Goal: Information Seeking & Learning: Learn about a topic

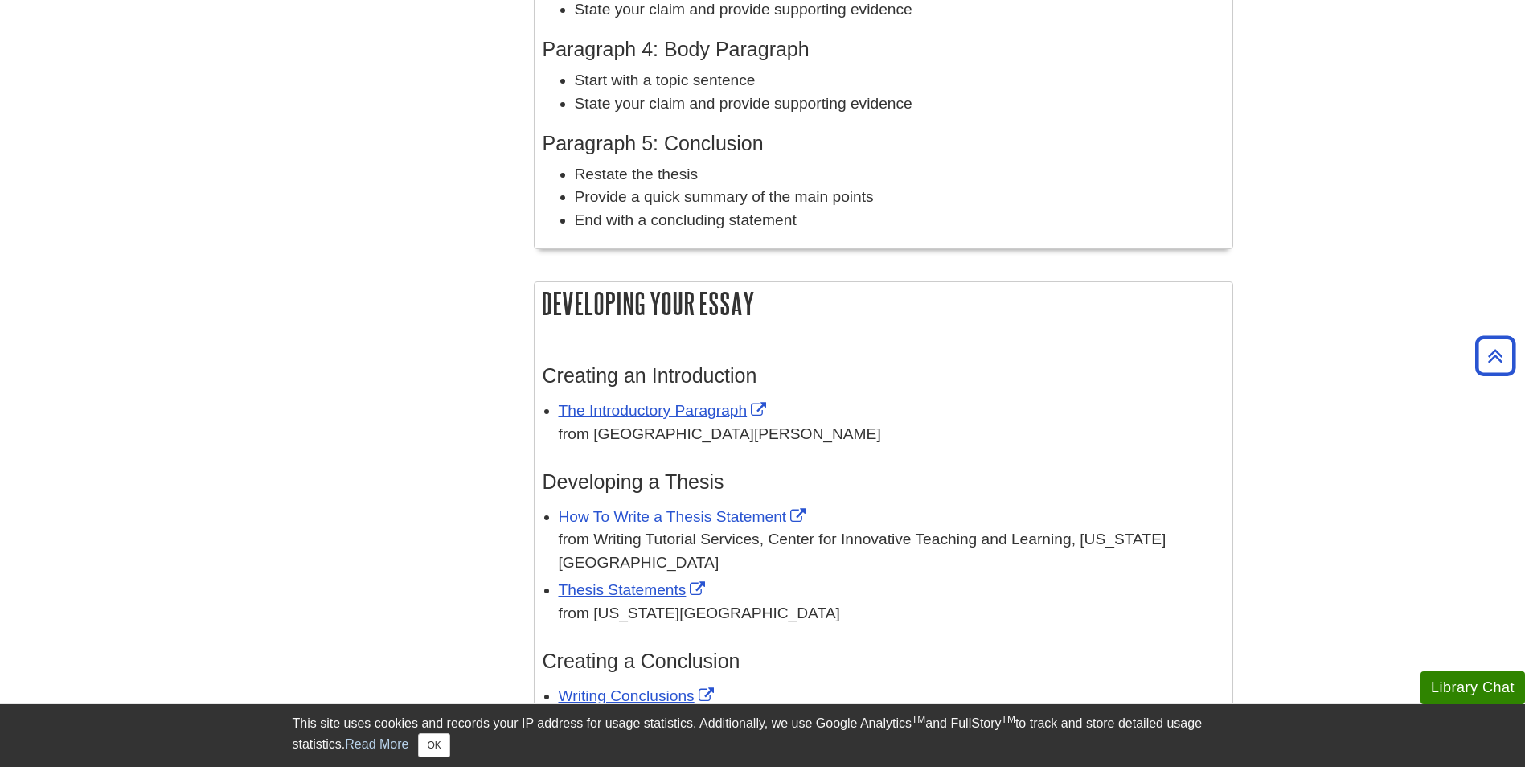
scroll to position [1367, 0]
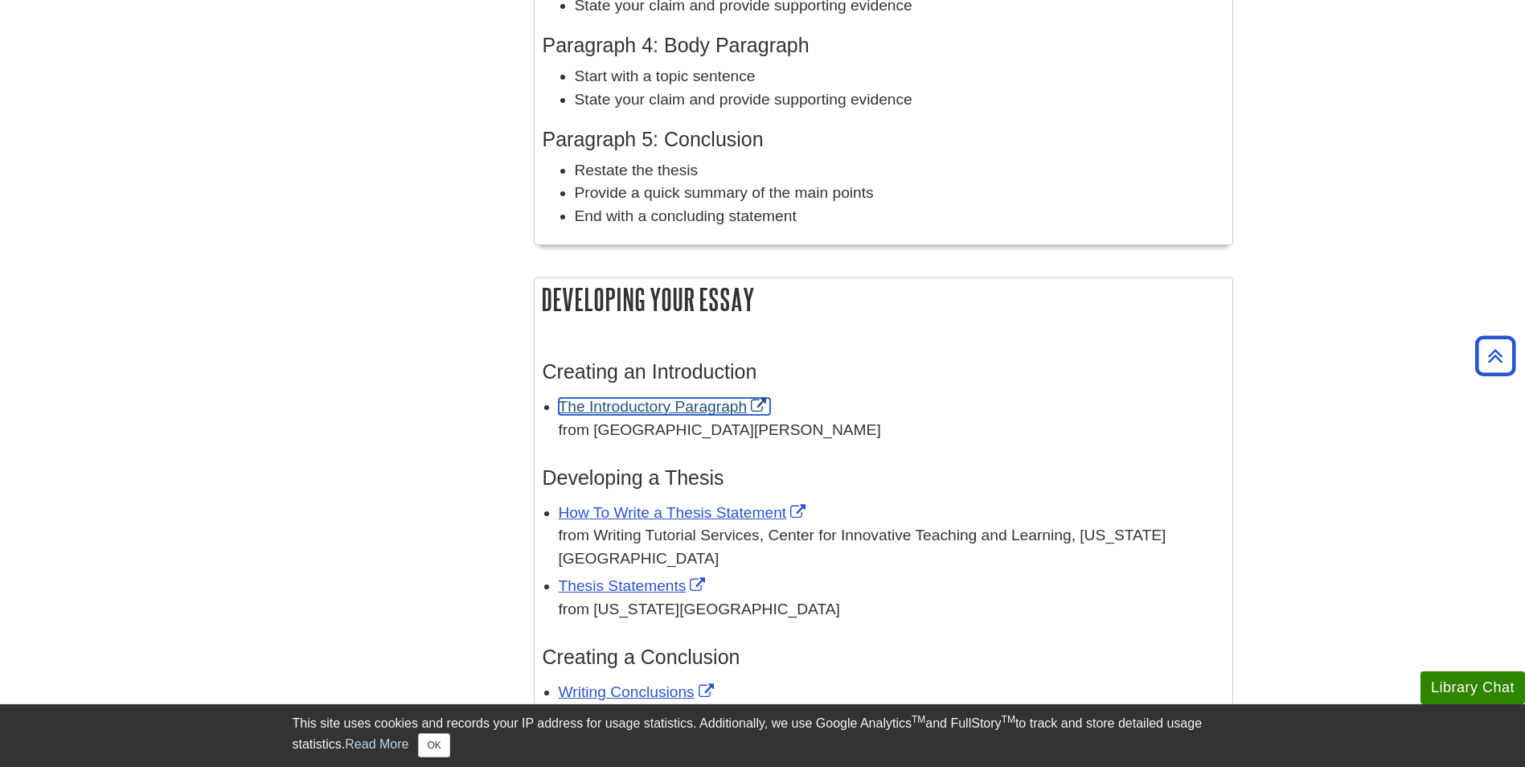
click at [684, 403] on link "The Introductory Paragraph" at bounding box center [665, 406] width 212 height 17
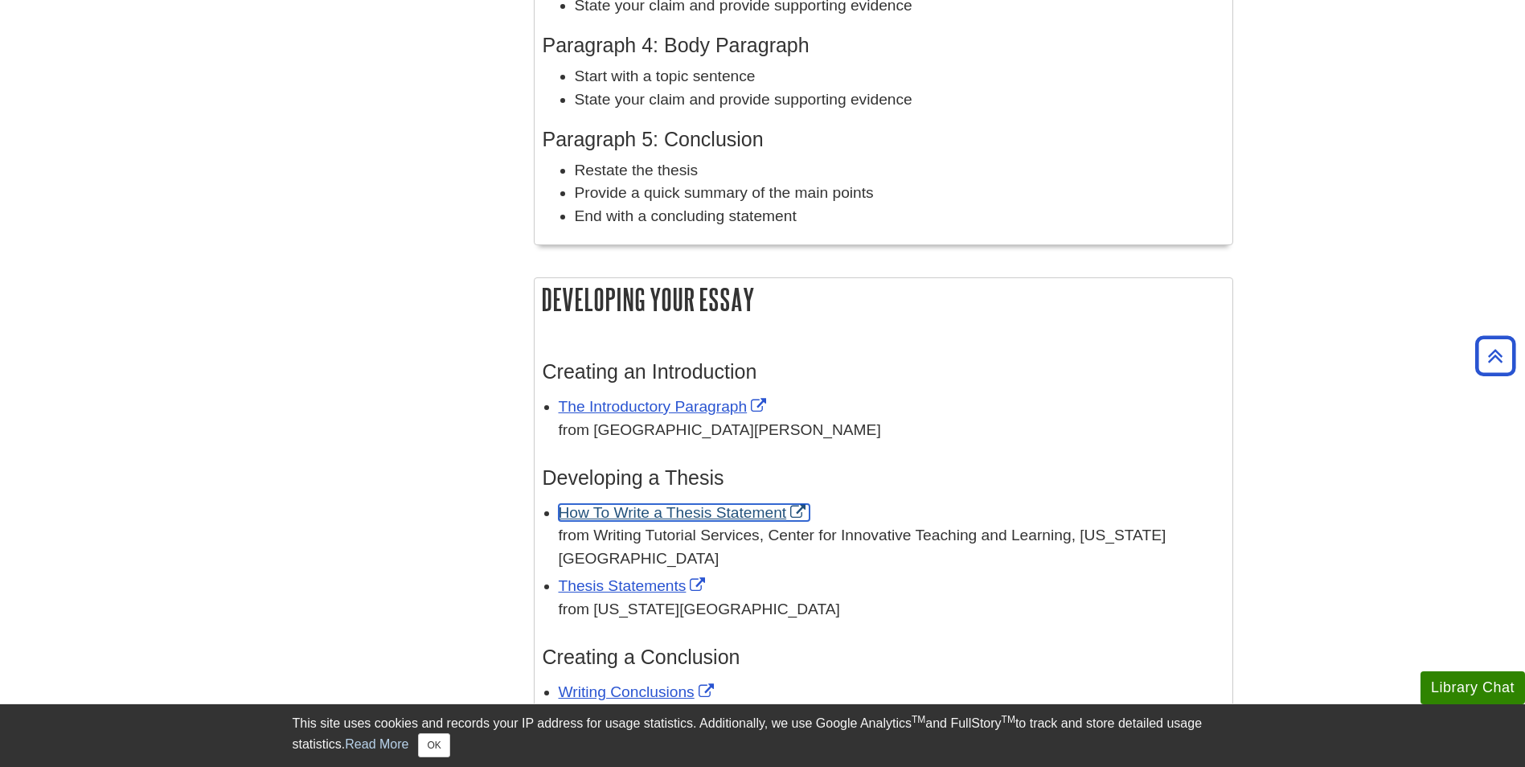
click at [622, 511] on link "How To Write a Thesis Statement" at bounding box center [685, 512] width 252 height 17
click at [589, 577] on link "Thesis Statements" at bounding box center [634, 585] width 151 height 17
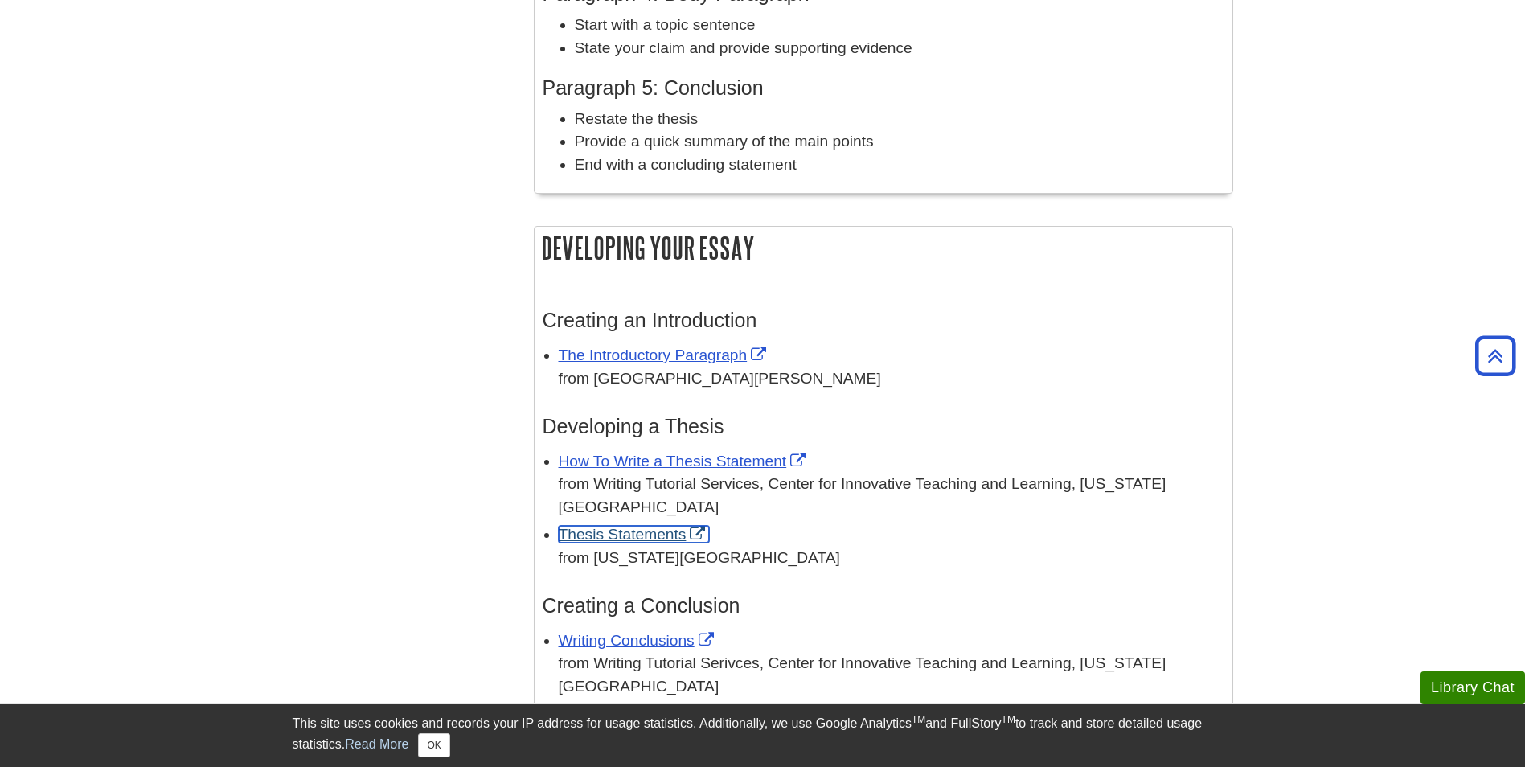
scroll to position [1447, 0]
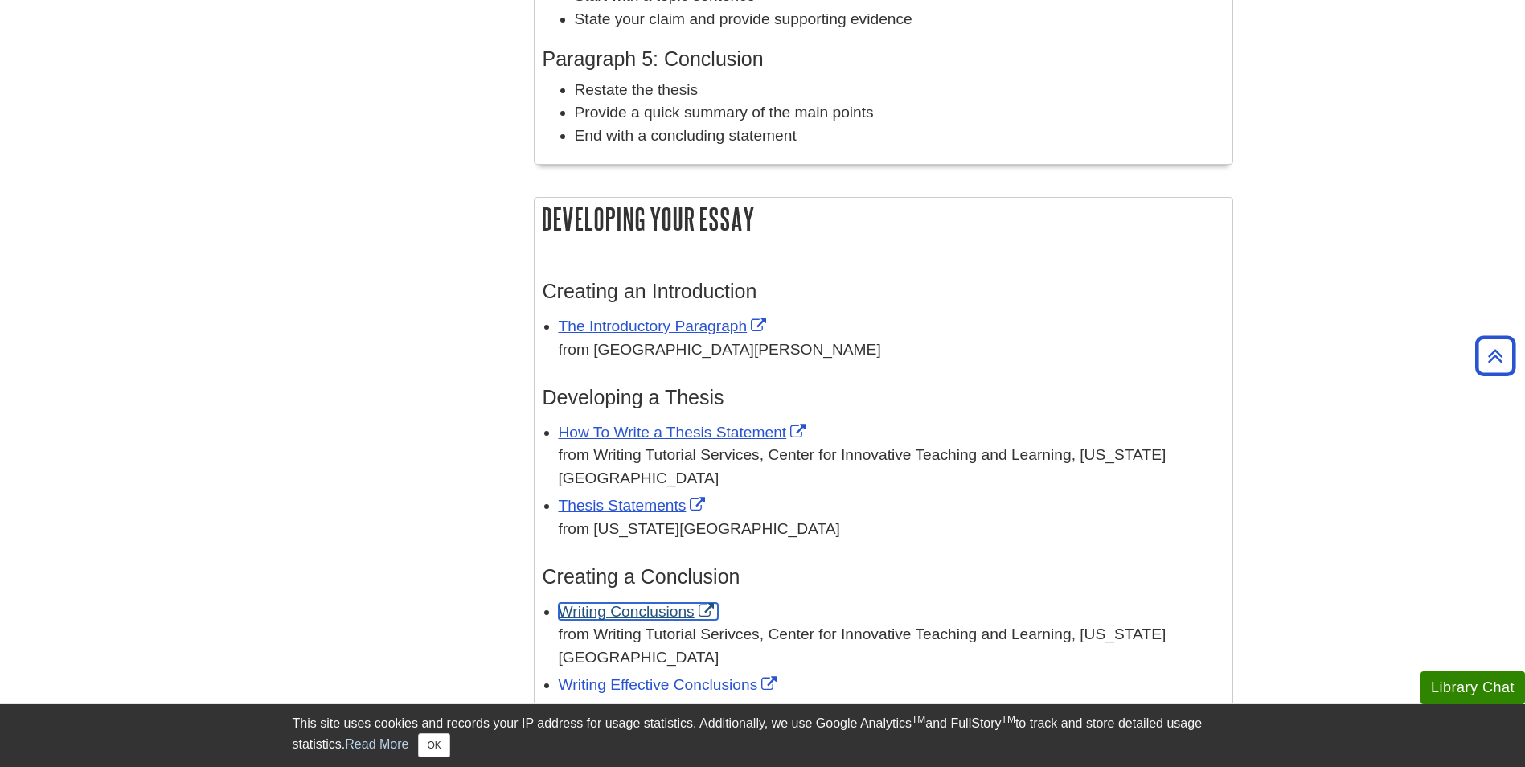
click at [638, 603] on link "Writing Conclusions" at bounding box center [638, 611] width 159 height 17
click at [626, 676] on link "Writing Effective Conclusions" at bounding box center [670, 684] width 223 height 17
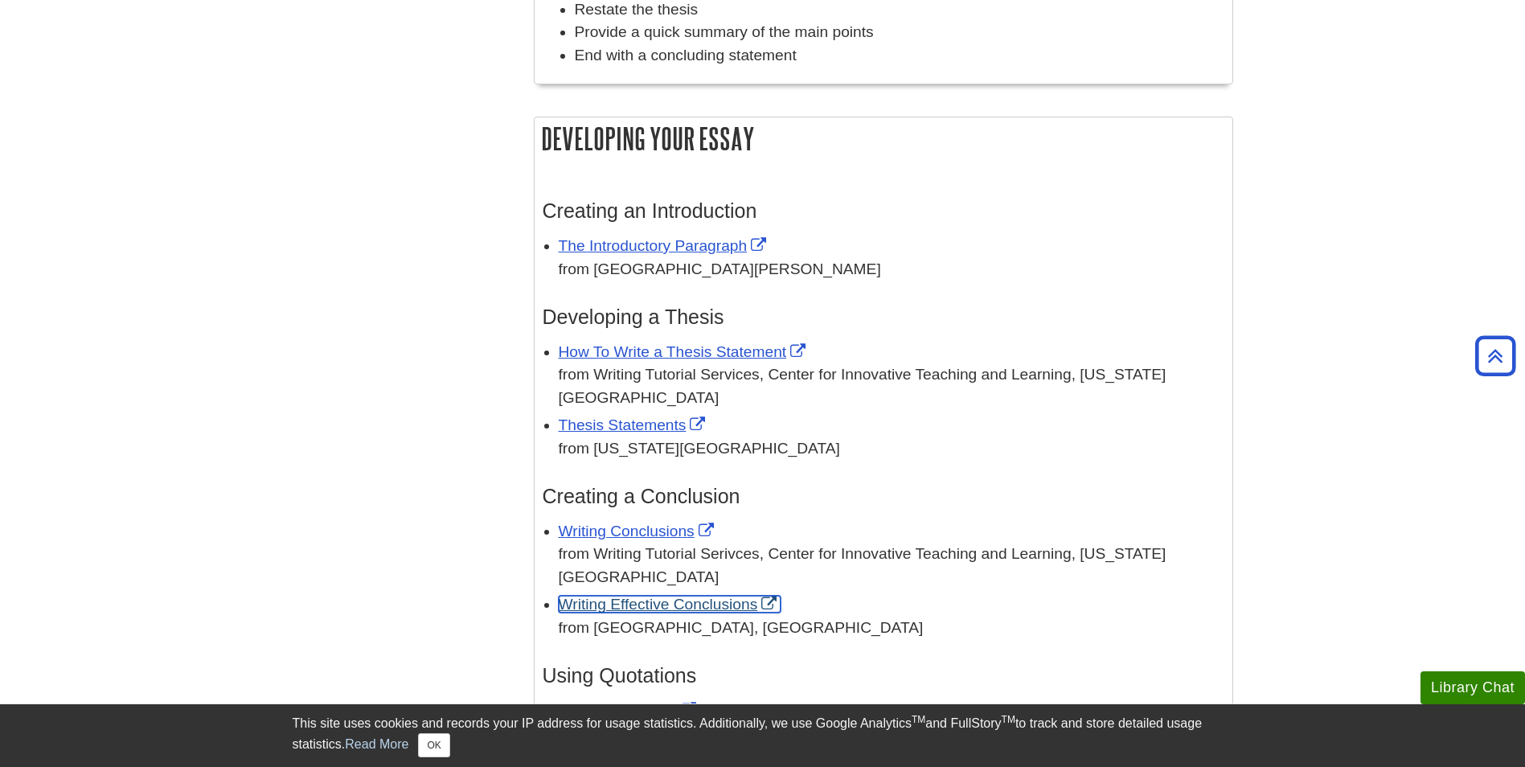
click at [621, 596] on link "Writing Effective Conclusions" at bounding box center [670, 604] width 223 height 17
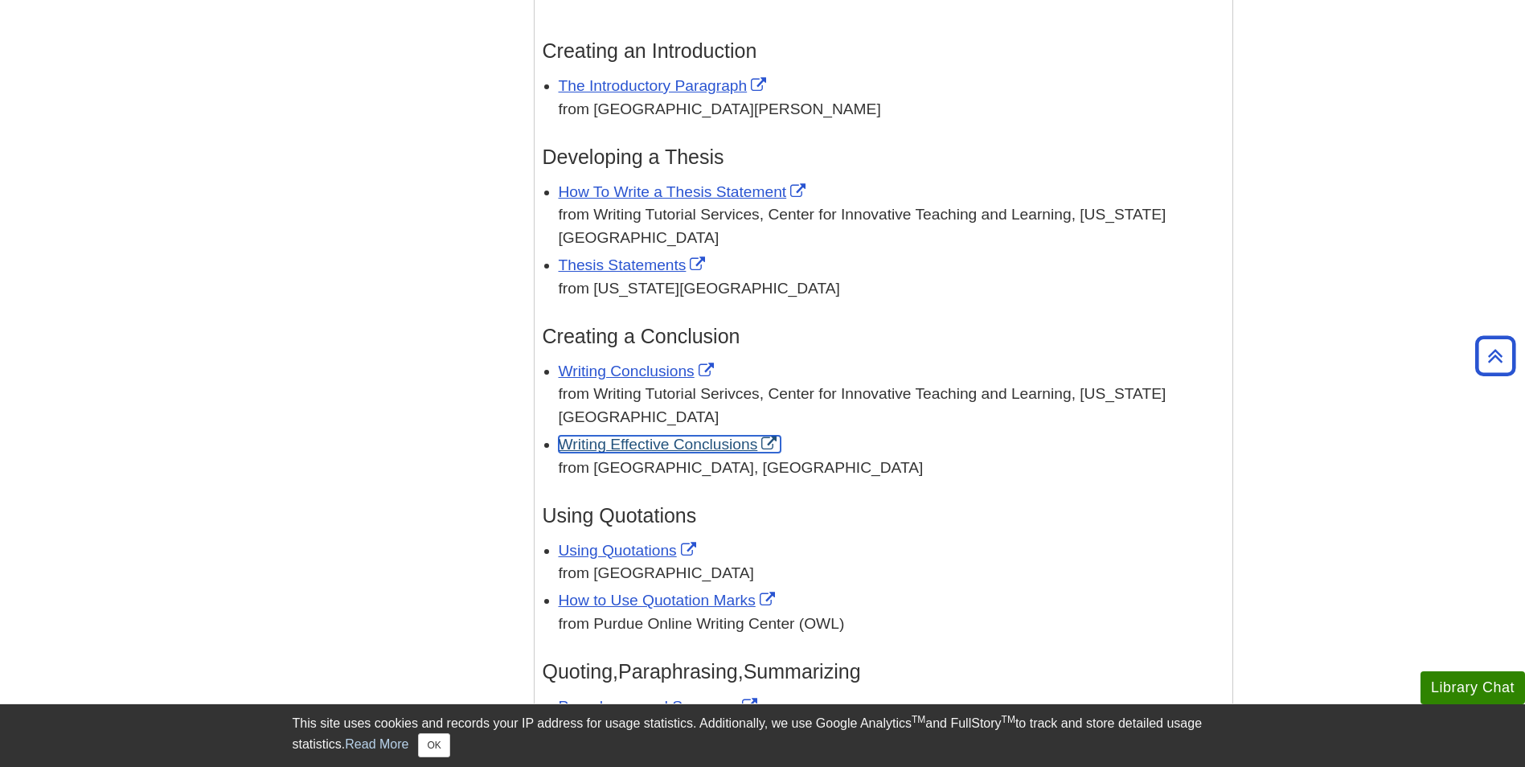
scroll to position [1689, 0]
click at [667, 541] on link "Using Quotations" at bounding box center [630, 549] width 142 height 17
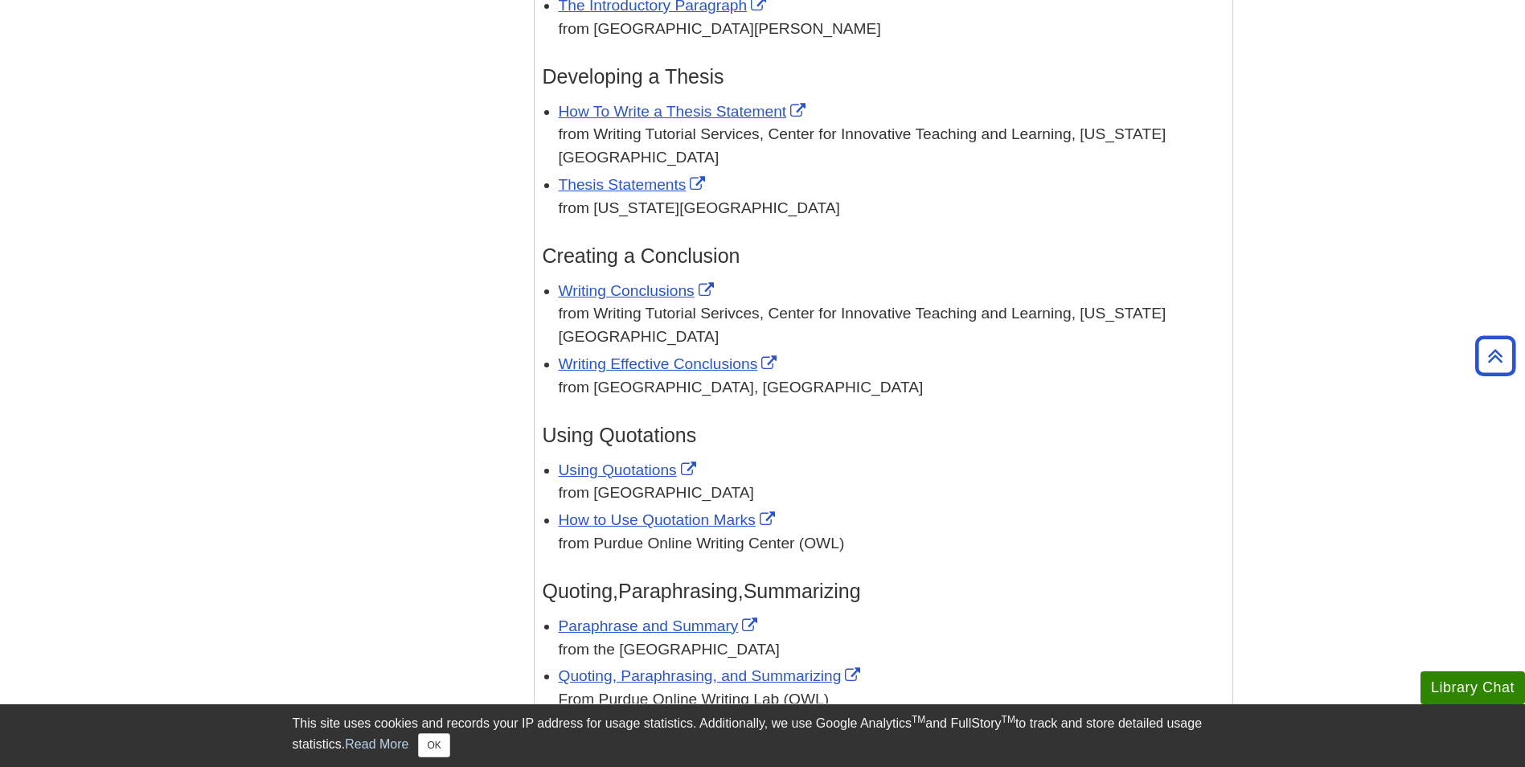
scroll to position [1769, 0]
click at [675, 355] on link "Writing Effective Conclusions" at bounding box center [670, 363] width 223 height 17
click at [723, 511] on link "How to Use Quotation Marks" at bounding box center [669, 519] width 220 height 17
click at [638, 617] on link "Paraphrase and Summary" at bounding box center [660, 625] width 203 height 17
click at [637, 667] on link "Quoting, Paraphrasing, and Summarizing" at bounding box center [712, 675] width 306 height 17
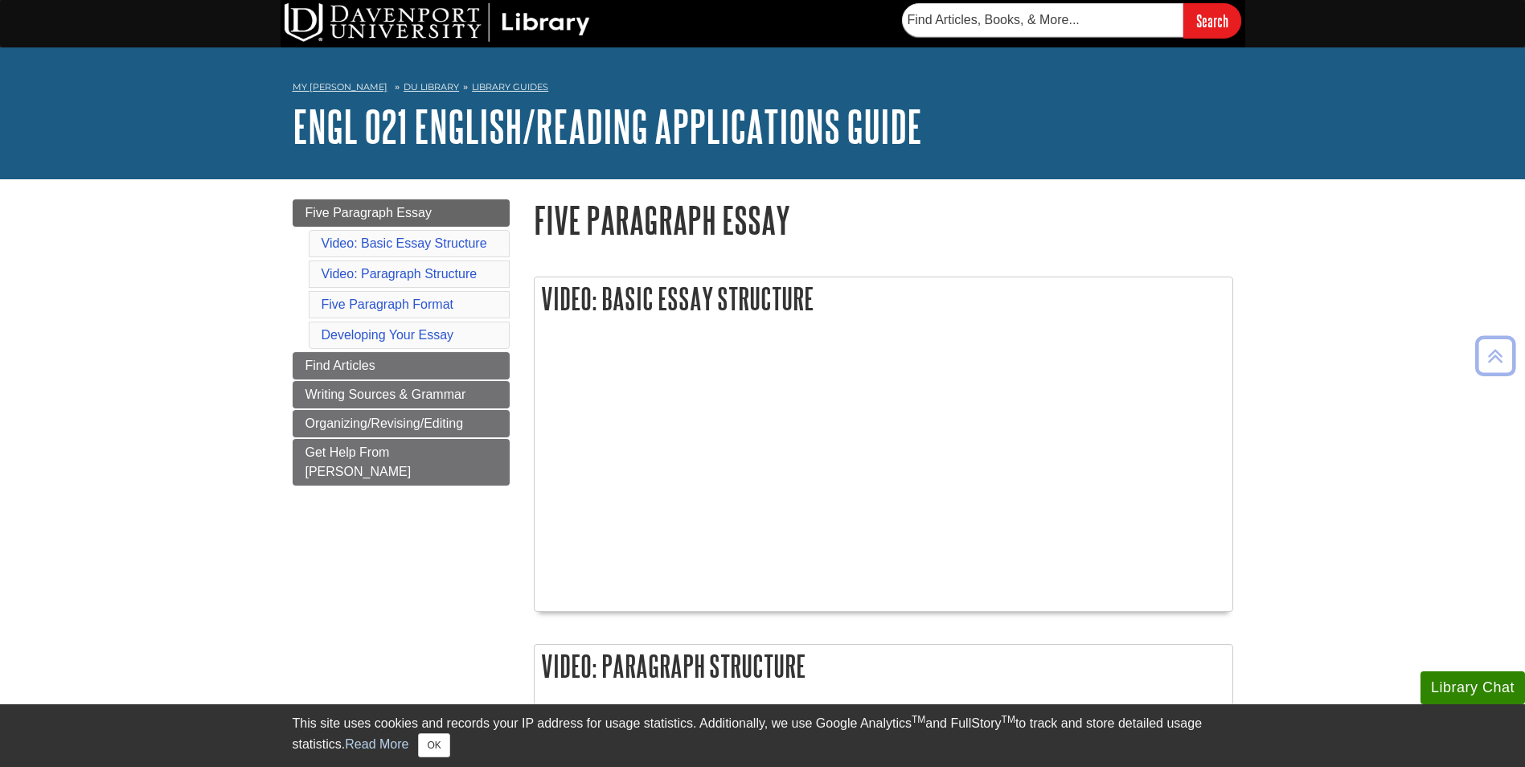
scroll to position [0, 0]
